Goal: Ask a question

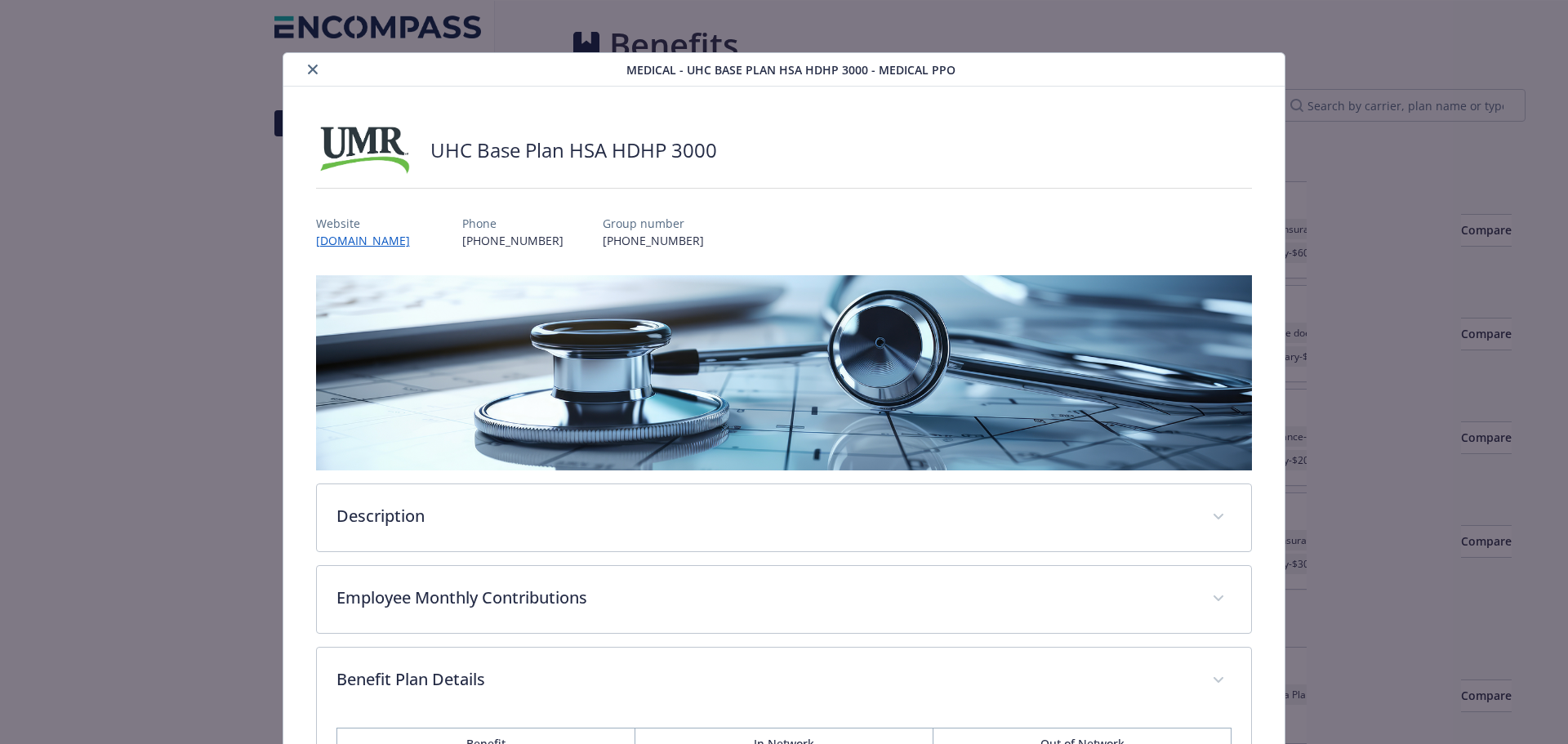
click at [319, 69] on button "close" at bounding box center [312, 68] width 19 height 19
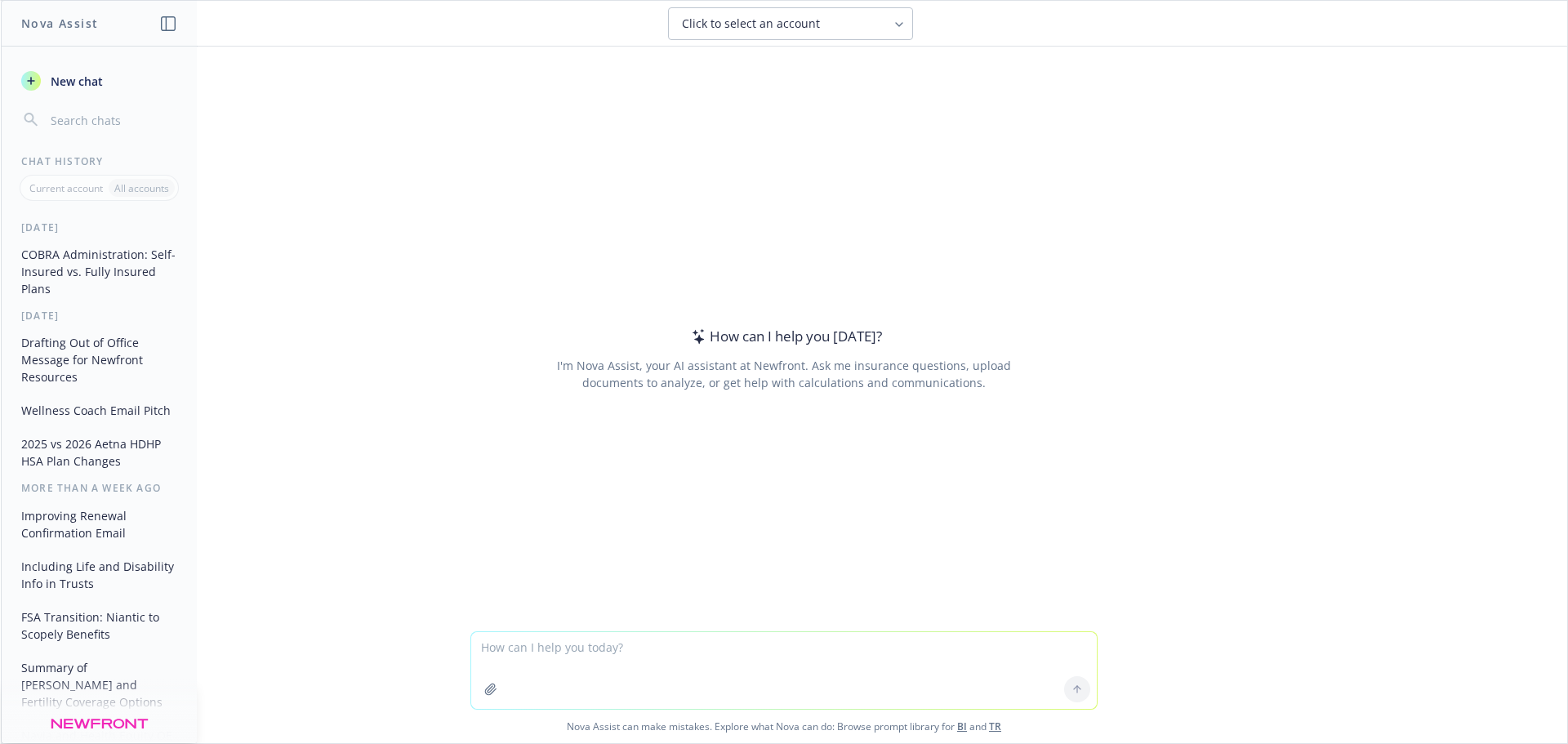
click at [569, 646] on textarea at bounding box center [784, 671] width 625 height 77
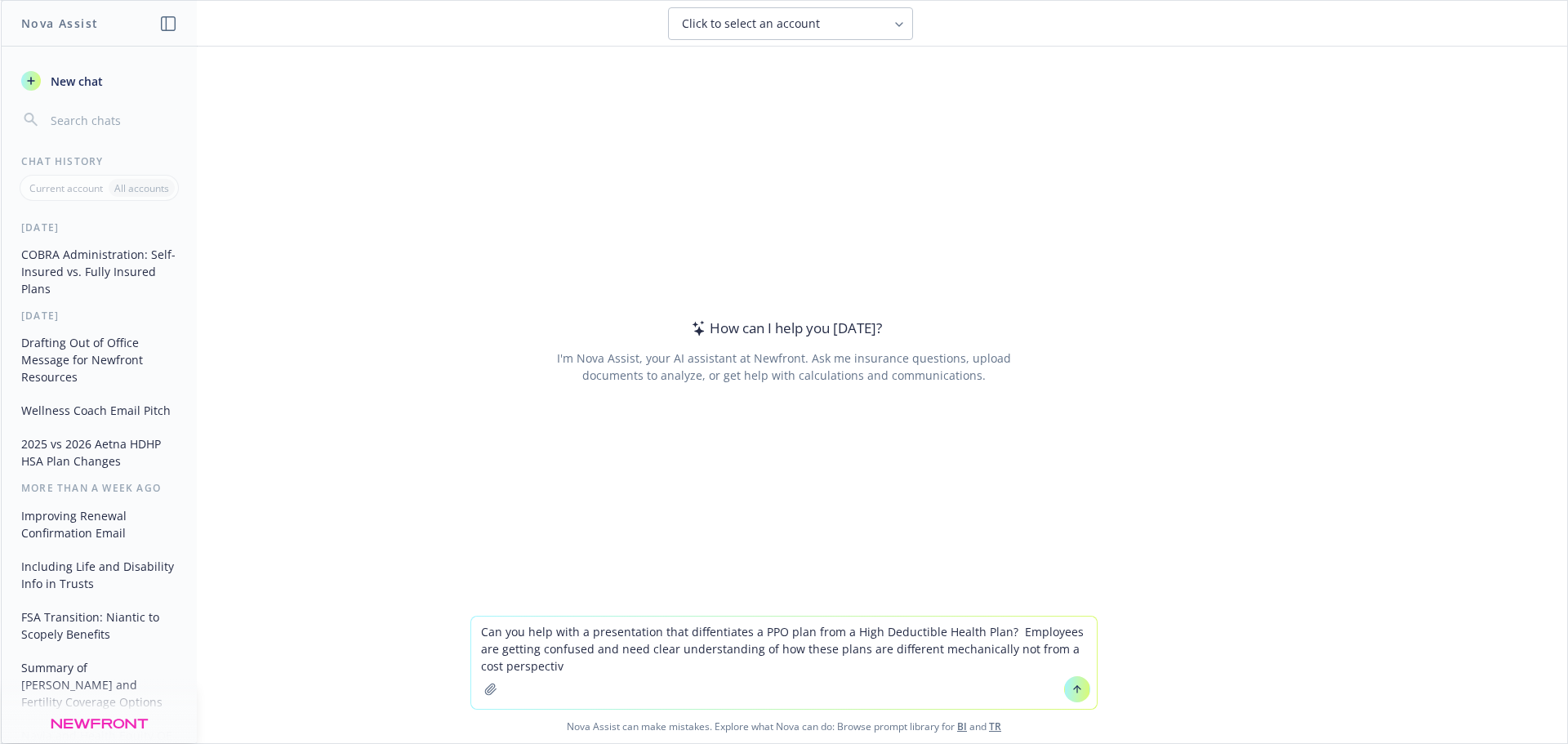
type textarea "Can you help with a presentation that diffentiates a PPO plan from a High Deduc…"
